Goal: Transaction & Acquisition: Purchase product/service

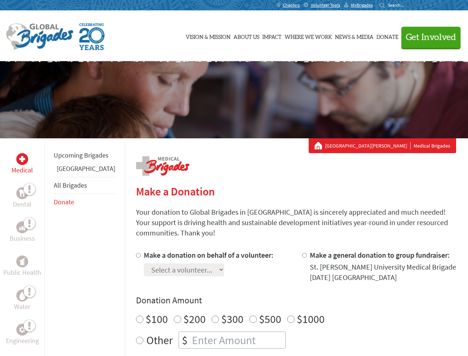
click at [409, 5] on div "Search for:" at bounding box center [395, 5] width 30 height 6
click at [428, 37] on span "Get Involved" at bounding box center [431, 37] width 50 height 9
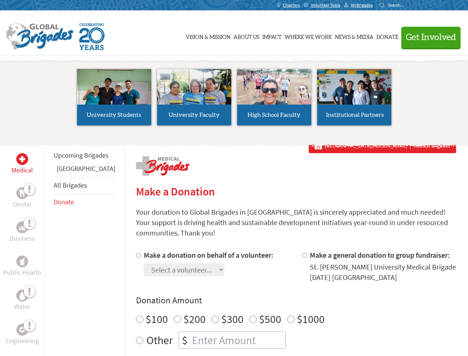
click at [234, 100] on li "High School Faculty" at bounding box center [274, 97] width 80 height 68
click at [49, 247] on div "Upcoming Brigades Greece All Brigades Donate" at bounding box center [84, 316] width 80 height 356
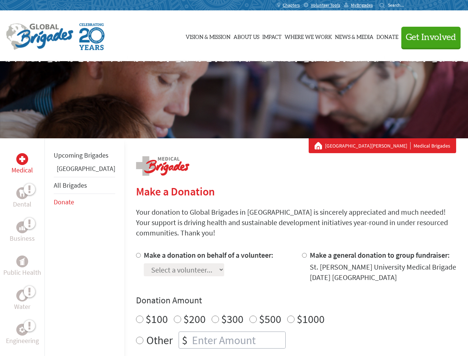
click at [283, 298] on div "Donation Amount $100 $200 $300 $500 $1000 Other $" at bounding box center [296, 321] width 320 height 54
click at [136, 253] on input "Make a donation on behalf of a volunteer:" at bounding box center [138, 255] width 5 height 5
radio input "true"
click at [302, 253] on input "Make a general donation to group fundraiser:" at bounding box center [304, 255] width 5 height 5
radio input "true"
